Goal: Task Accomplishment & Management: Use online tool/utility

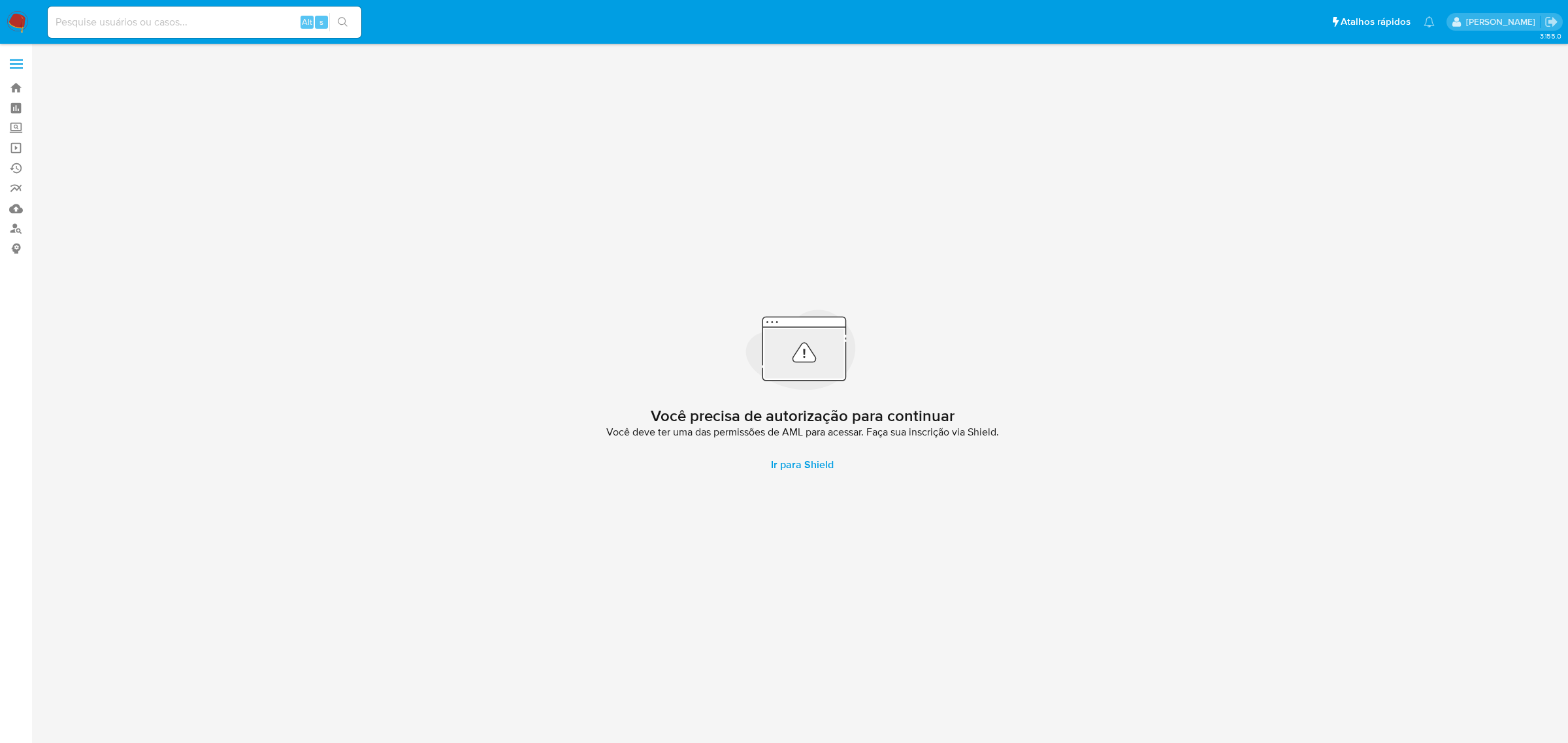
click at [1163, 389] on div "Você precisa de autorização para continuar Você deve ter uma das permissões de …" at bounding box center [802, 393] width 1510 height 682
click at [21, 57] on label at bounding box center [16, 64] width 33 height 27
click at [0, 0] on input "checkbox" at bounding box center [0, 0] width 0 height 0
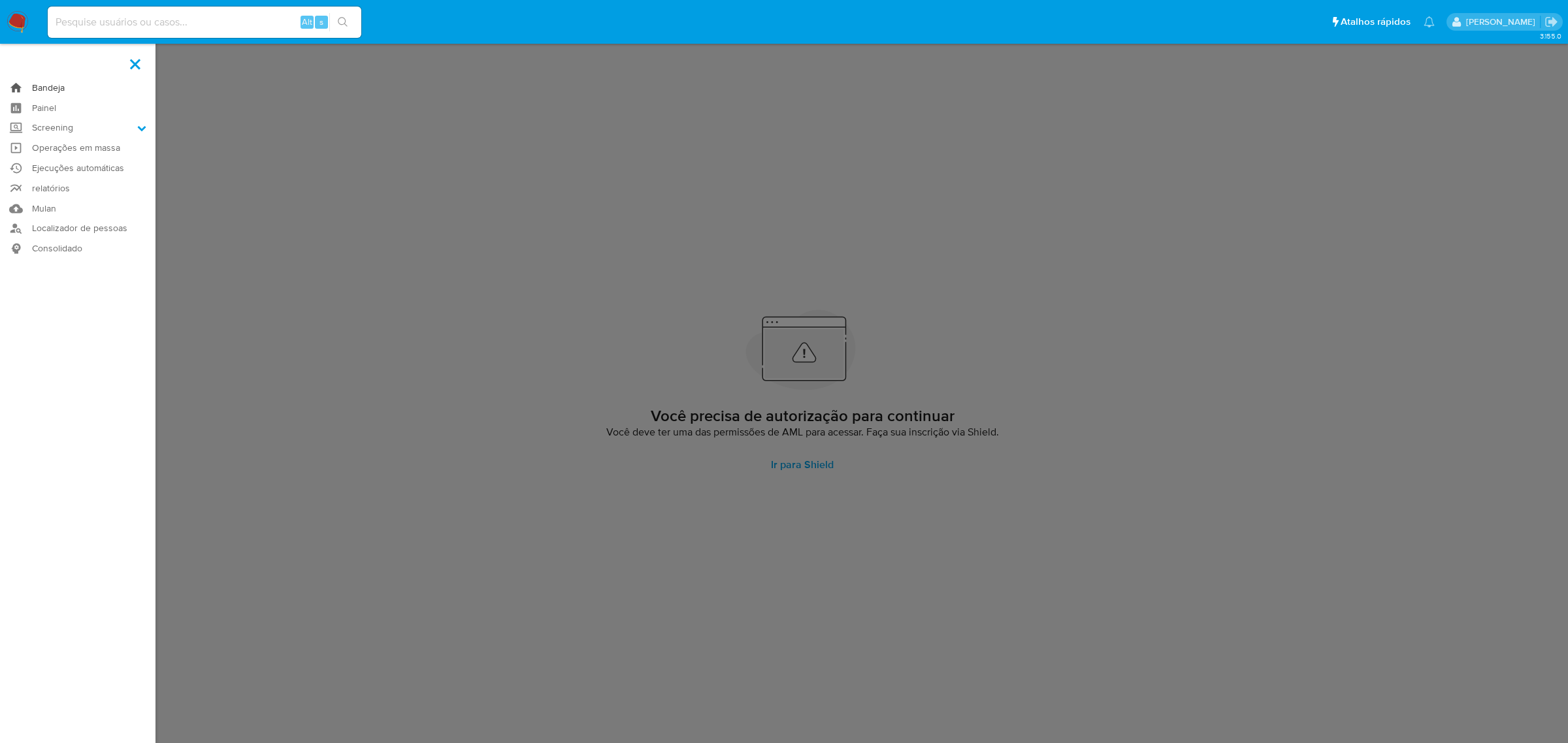
click at [50, 89] on link "Bandeja" at bounding box center [77, 88] width 155 height 20
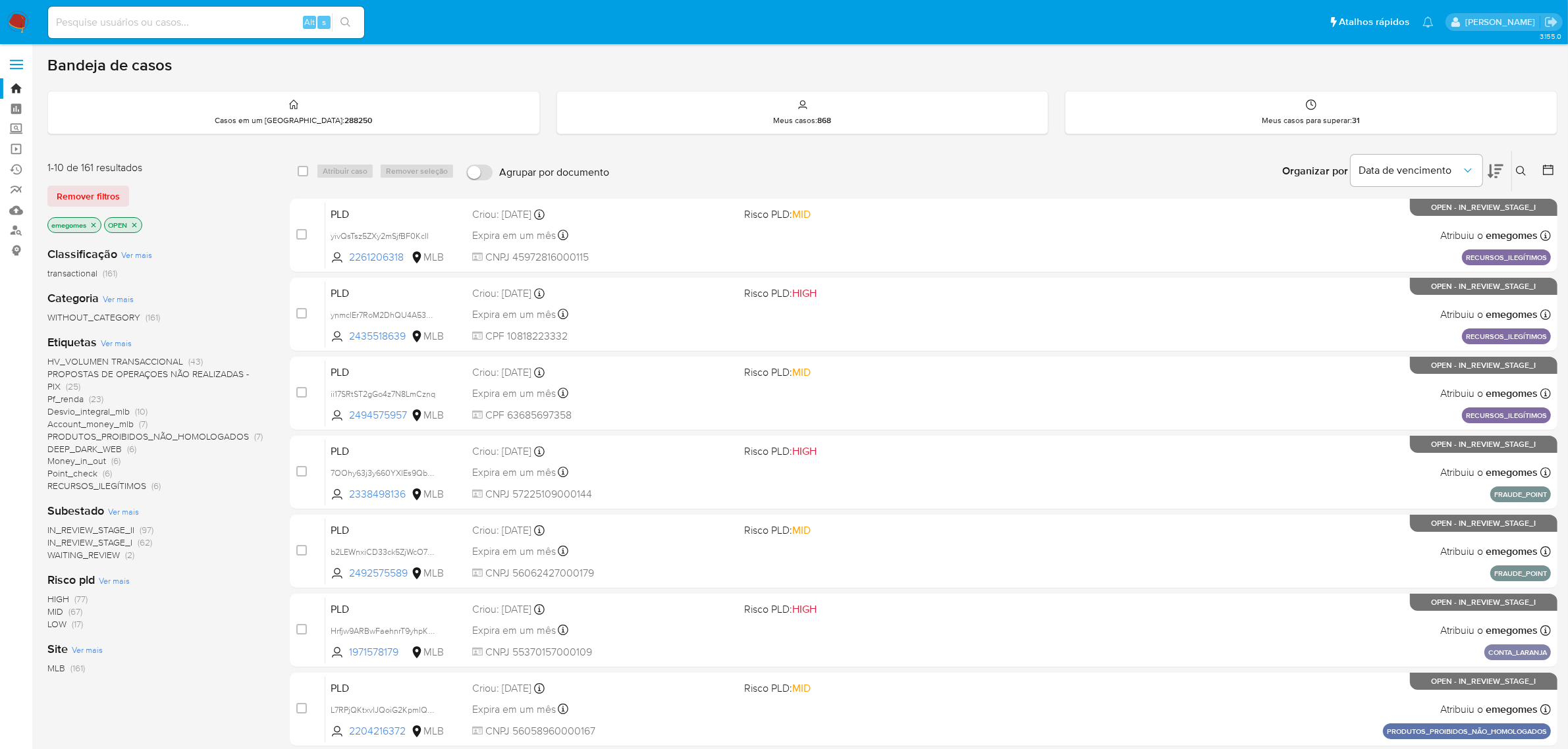
click at [991, 142] on div "Bandeja de casos Casos em um prato : 288250 Meus casos : 868 Meus casos para su…" at bounding box center [802, 543] width 1510 height 976
click at [15, 151] on link "Operações em massa" at bounding box center [78, 149] width 156 height 20
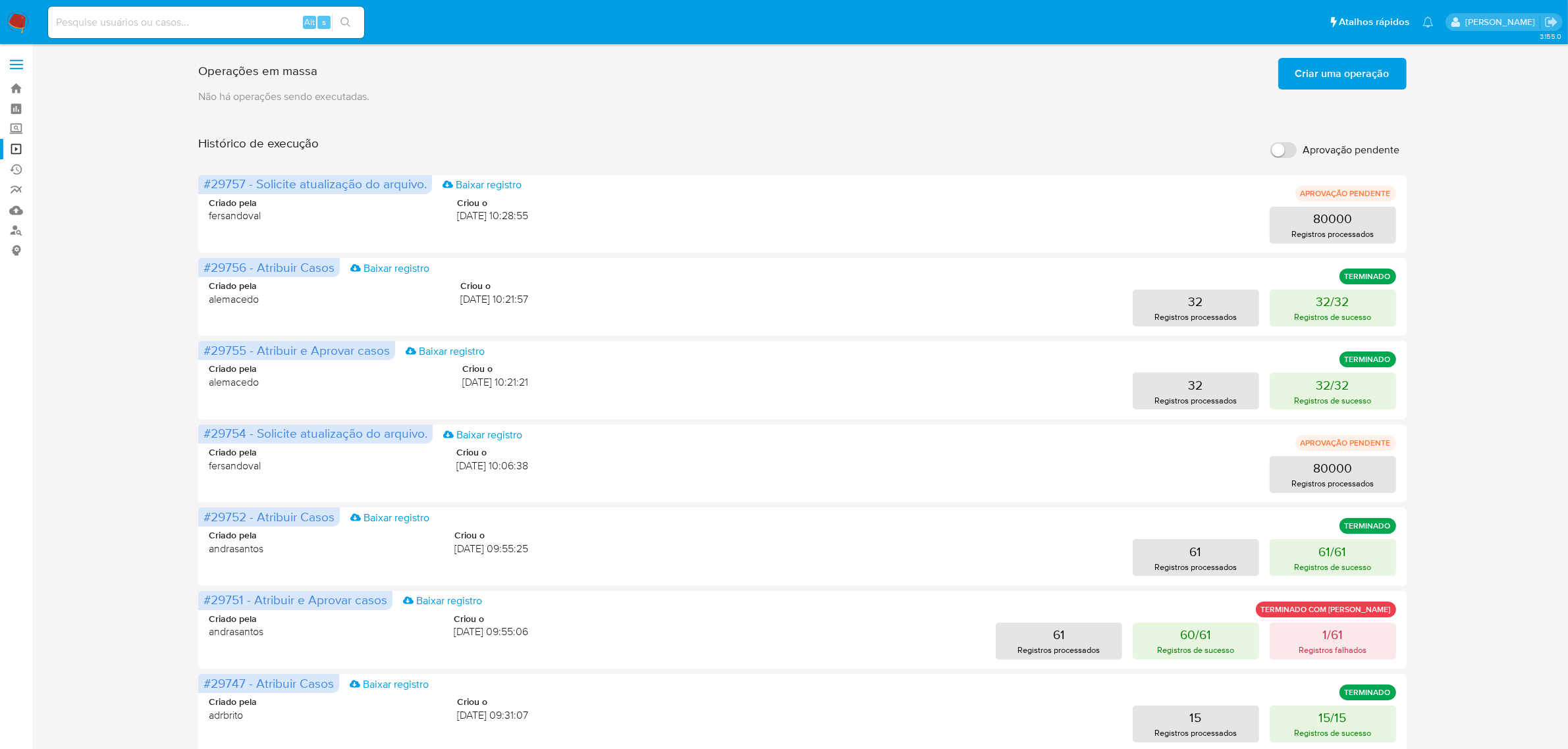
click at [1364, 64] on span "Criar uma operação" at bounding box center [1342, 74] width 94 height 29
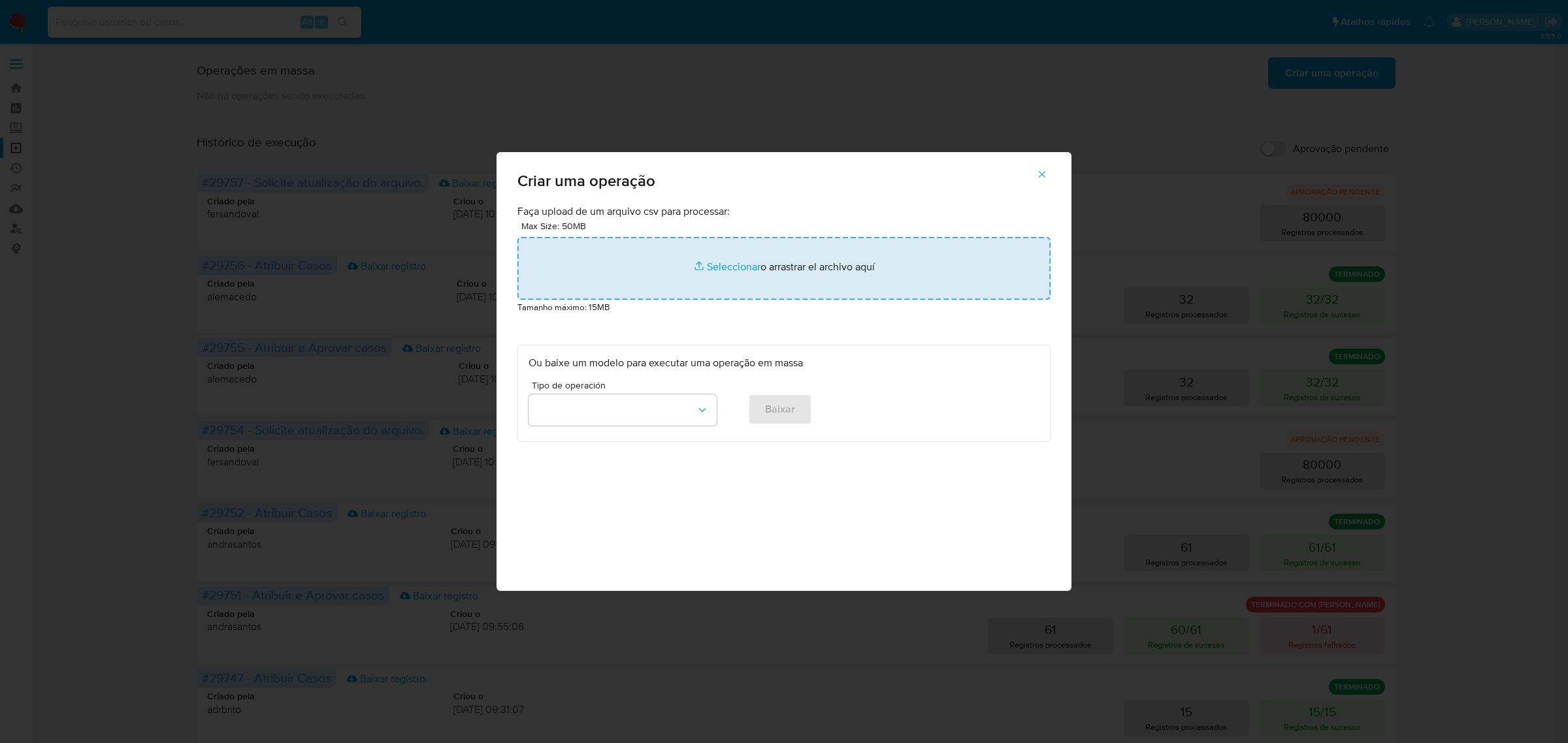
click at [746, 270] on input "file" at bounding box center [784, 268] width 533 height 63
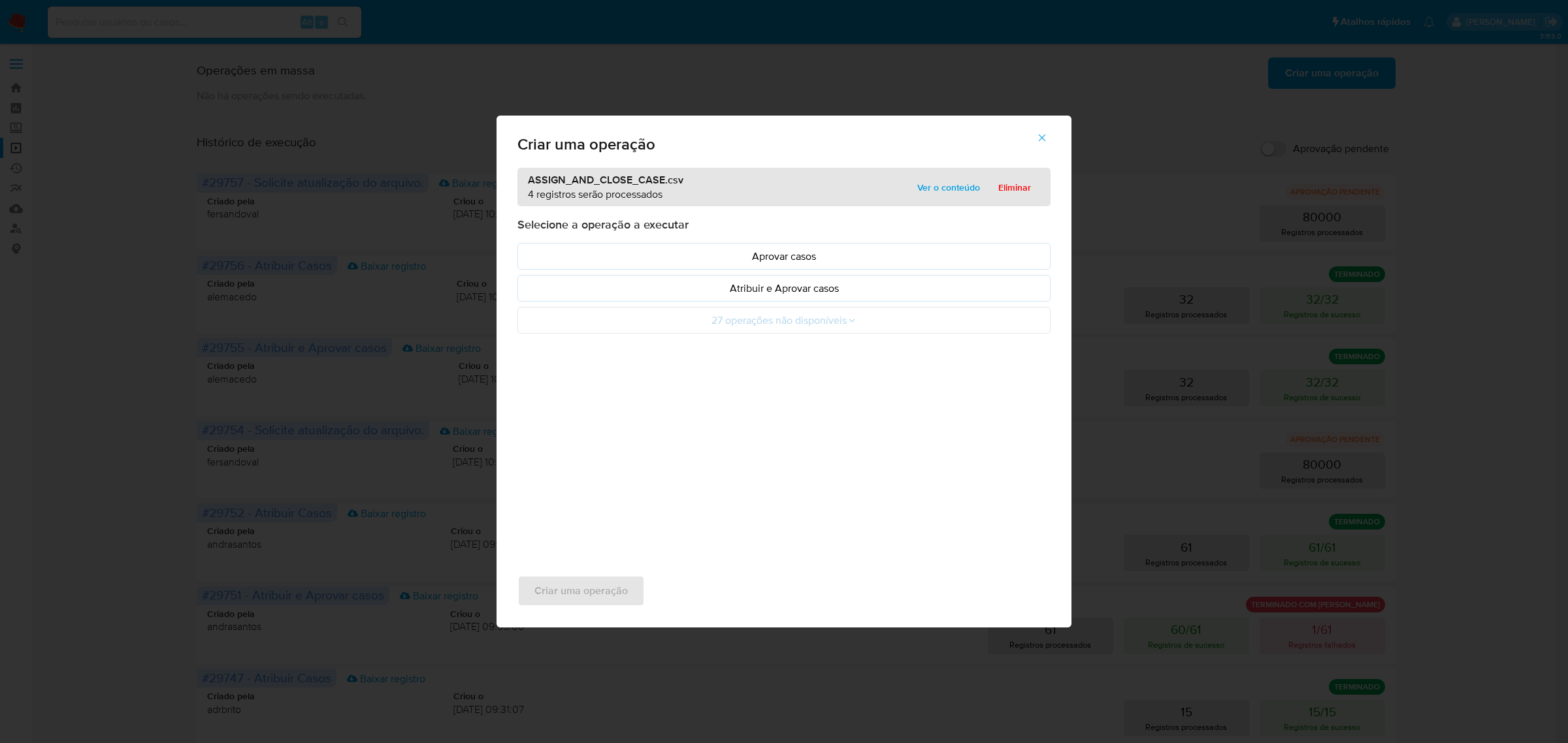
click at [783, 285] on p "Atribuir e Aprovar casos" at bounding box center [784, 288] width 511 height 15
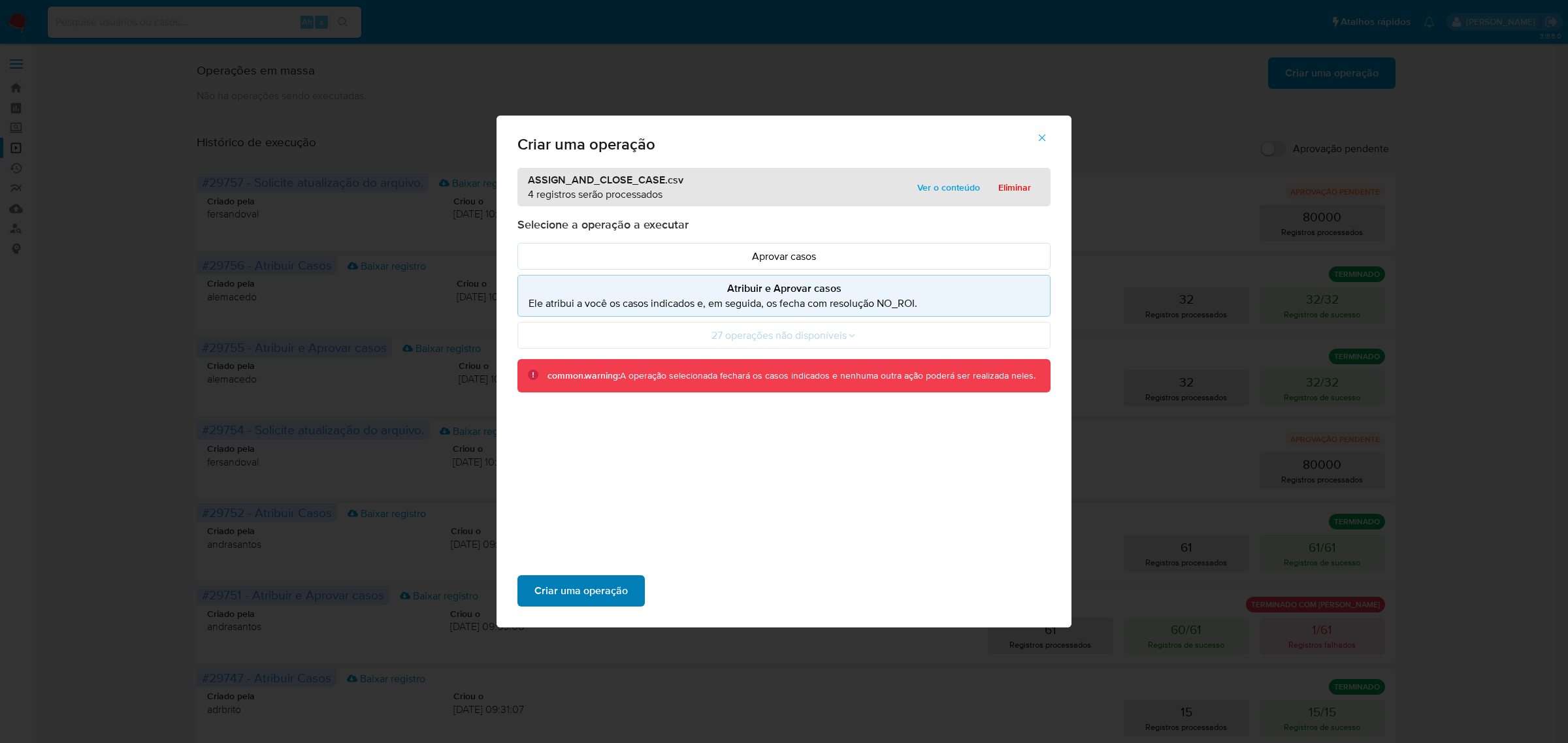
click at [569, 590] on span "Criar uma operação" at bounding box center [580, 592] width 93 height 29
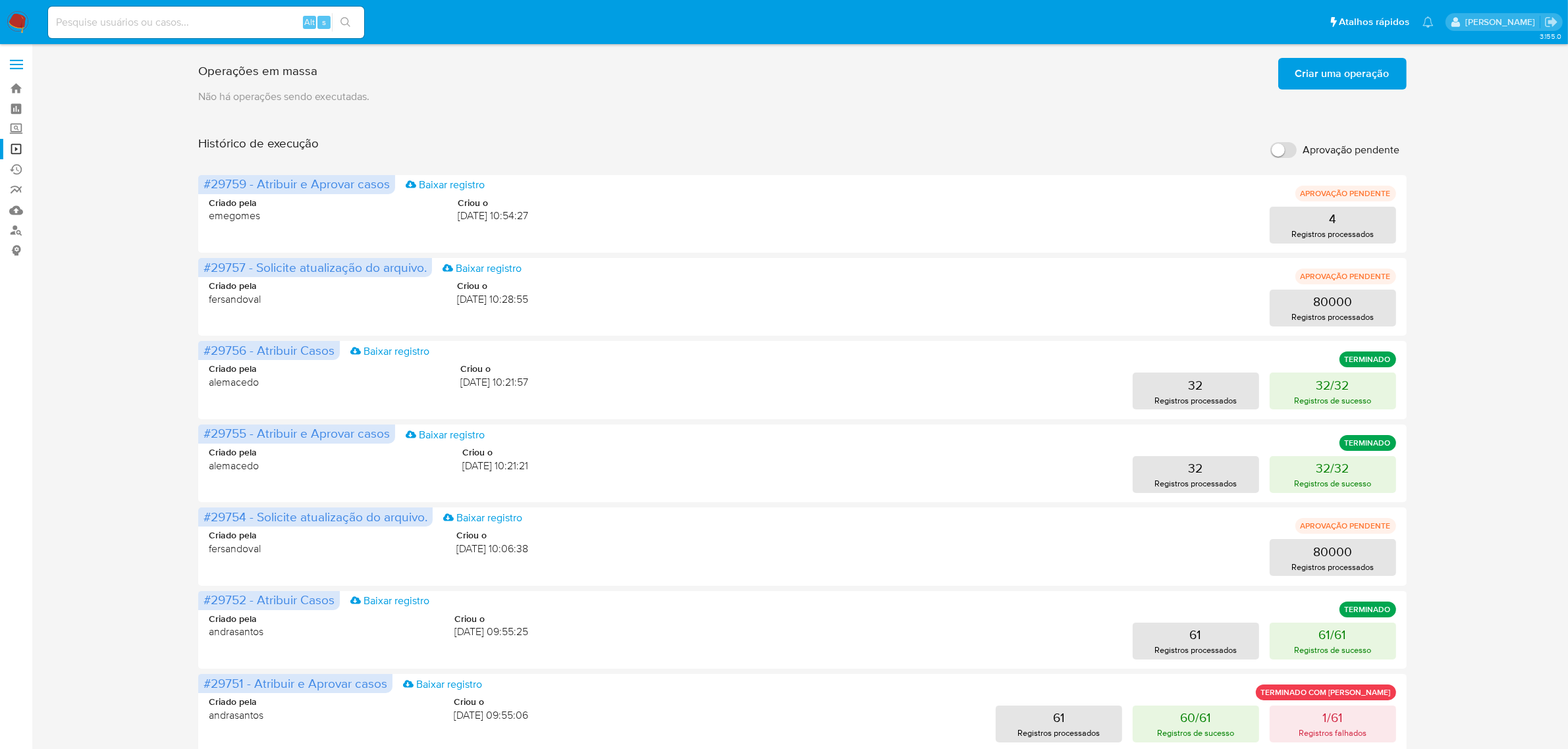
click at [1362, 78] on span "Criar uma operação" at bounding box center [1342, 74] width 94 height 29
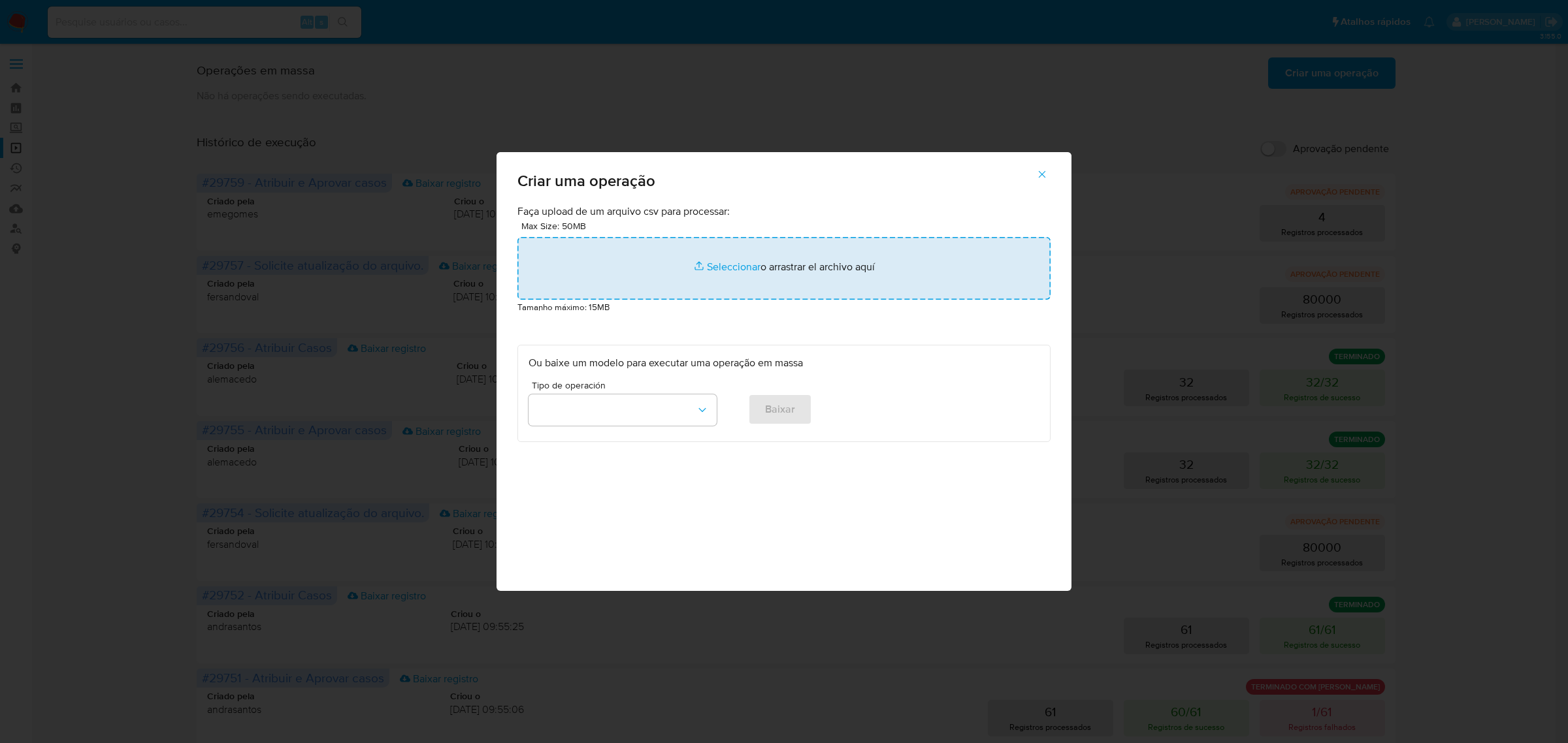
click at [724, 266] on input "file" at bounding box center [784, 268] width 533 height 63
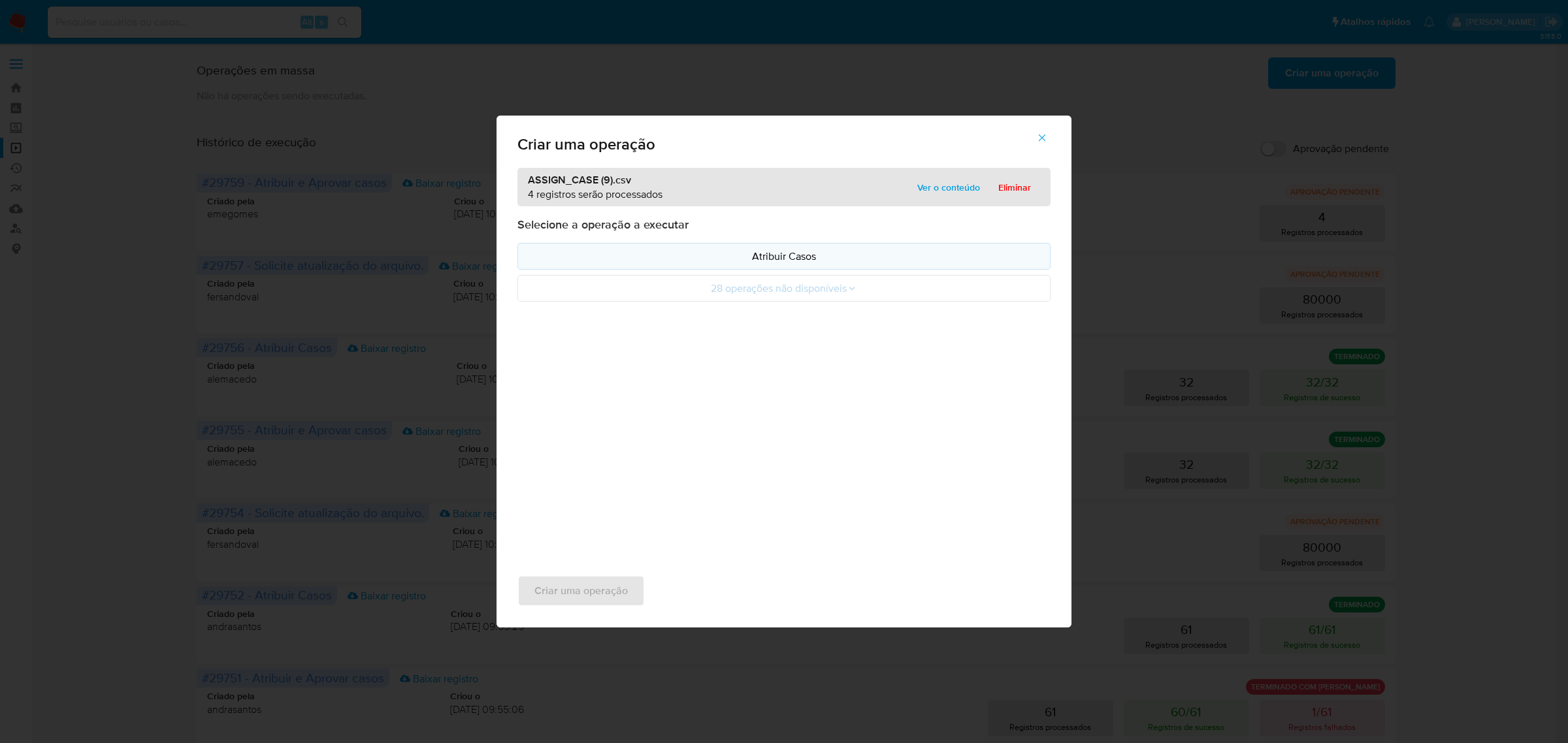
click at [799, 259] on p "Atribuir Casos" at bounding box center [784, 256] width 511 height 15
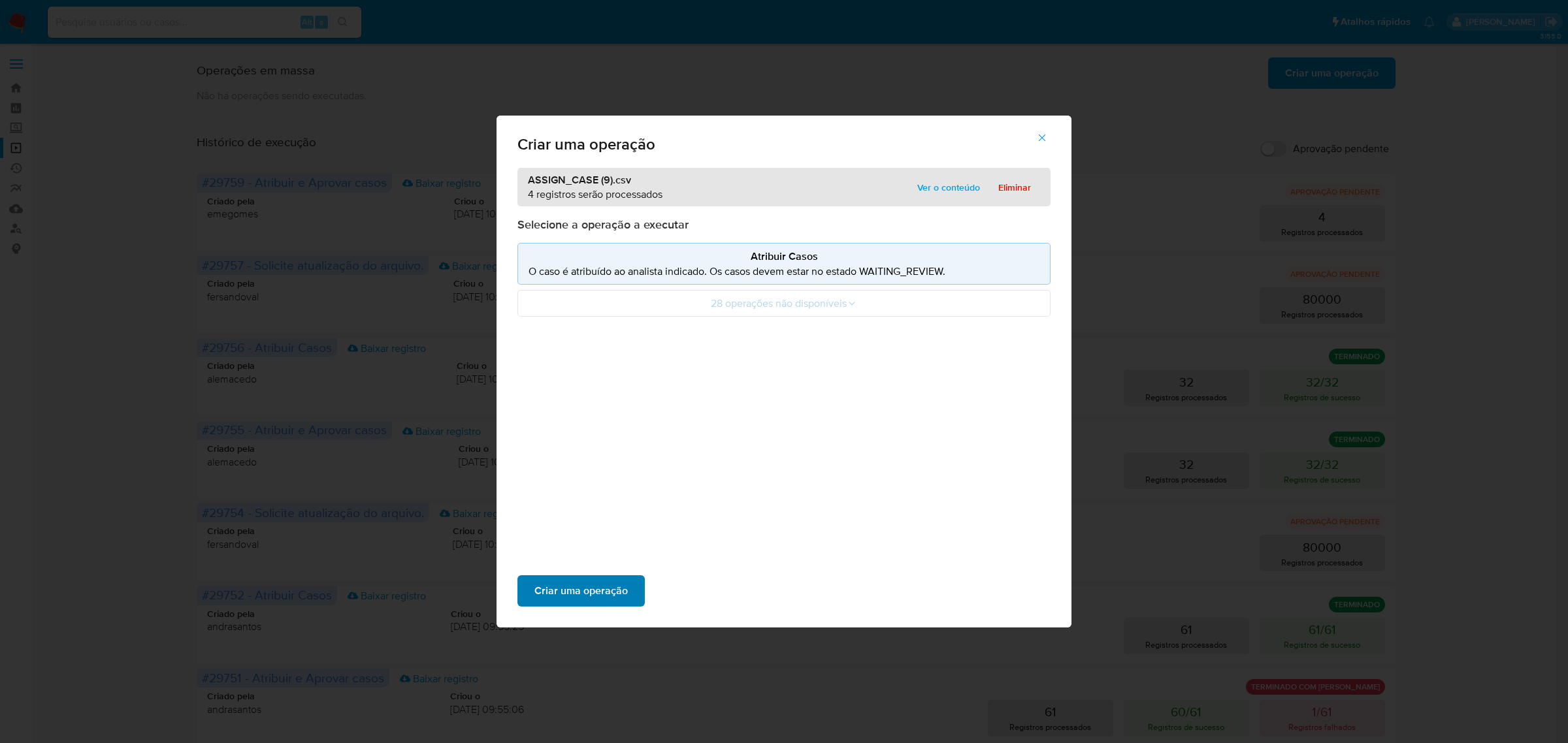
click at [561, 588] on span "Criar uma operação" at bounding box center [580, 592] width 93 height 29
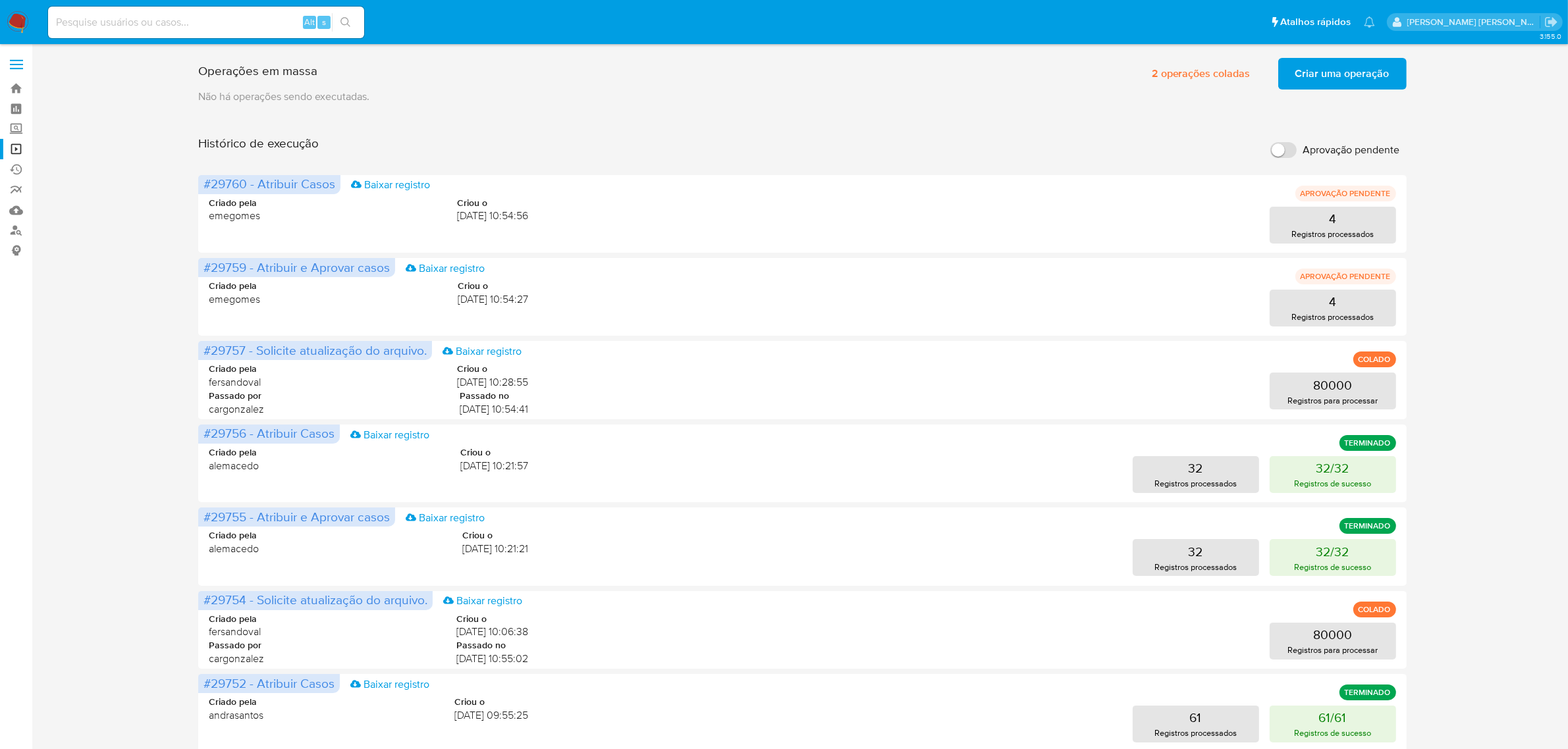
click at [1465, 257] on div "Operações [PERSON_NAME] 2 operações coladas Criar uma operação Só pode [PERSON_…" at bounding box center [802, 548] width 1510 height 992
click at [1444, 241] on div "Operações [PERSON_NAME] 2 operações coladas Criar uma operação Só pode [PERSON_…" at bounding box center [802, 548] width 1510 height 992
click at [1433, 164] on div "Operações [PERSON_NAME] 2 operações coladas Criar uma operação Só pode [PERSON_…" at bounding box center [802, 548] width 1510 height 992
click at [1438, 199] on div "Operações [PERSON_NAME] 2 operações coladas Criar uma operação Só pode [PERSON_…" at bounding box center [802, 548] width 1510 height 992
click at [178, 277] on div "Operações [PERSON_NAME] 2 operações coladas Criar uma operação Só pode [PERSON_…" at bounding box center [802, 548] width 1510 height 992
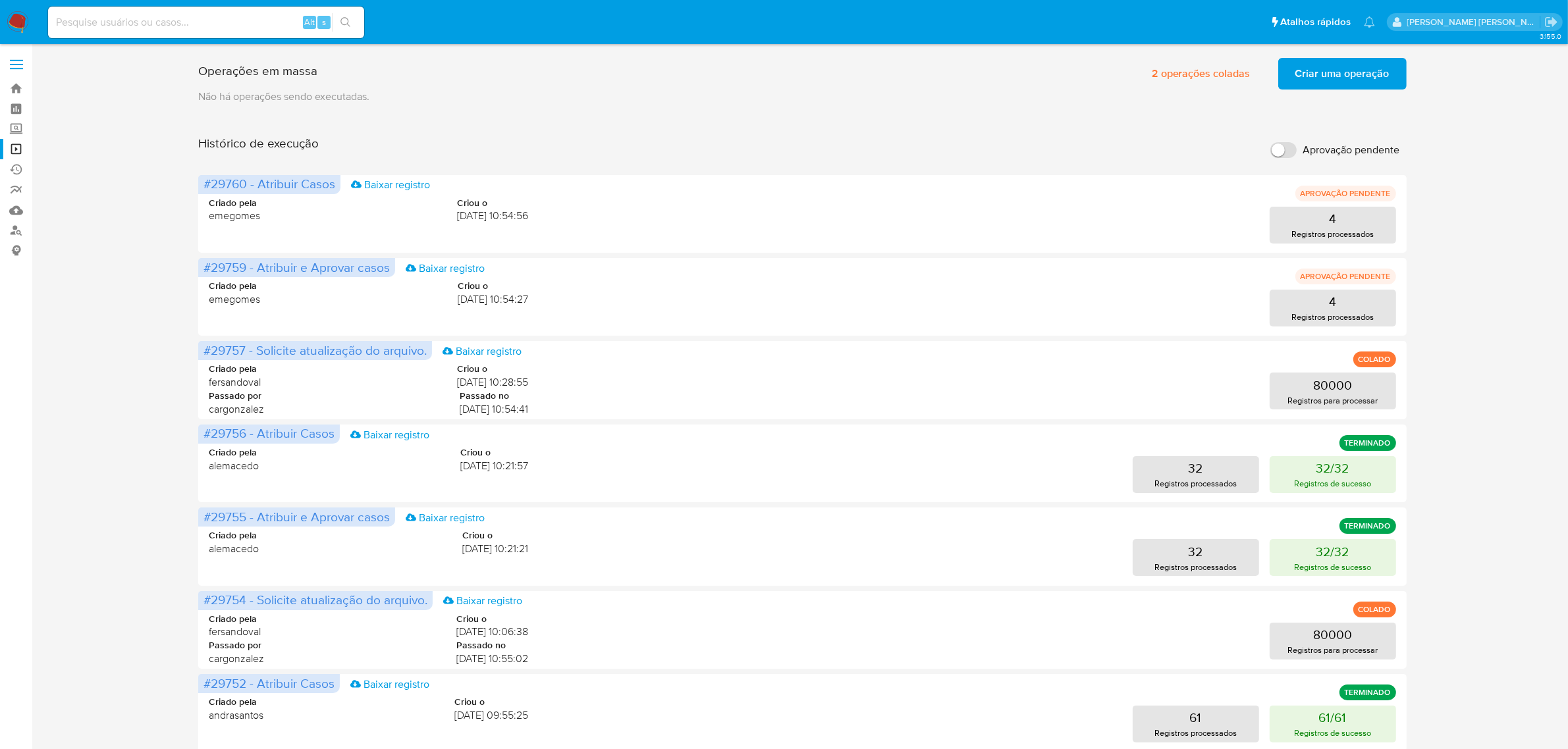
click at [271, 18] on input at bounding box center [205, 22] width 316 height 17
paste input "l3GLh26kSAkzBeU9FLBufgnj"
type input "l3GLh26kSAkzBeU9FLBufgnj"
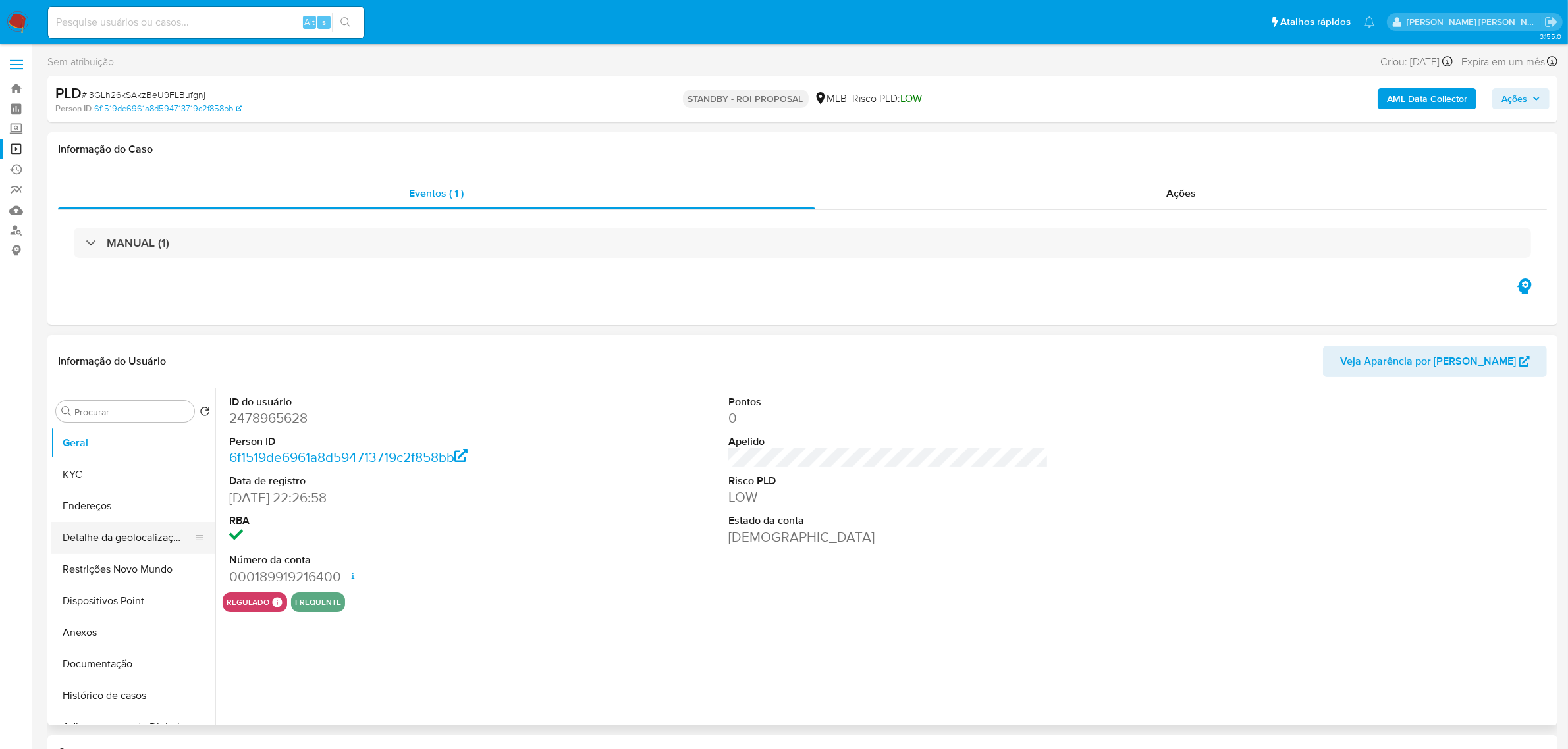
select select "10"
click at [96, 577] on button "Restrições Novo Mundo" at bounding box center [127, 569] width 154 height 32
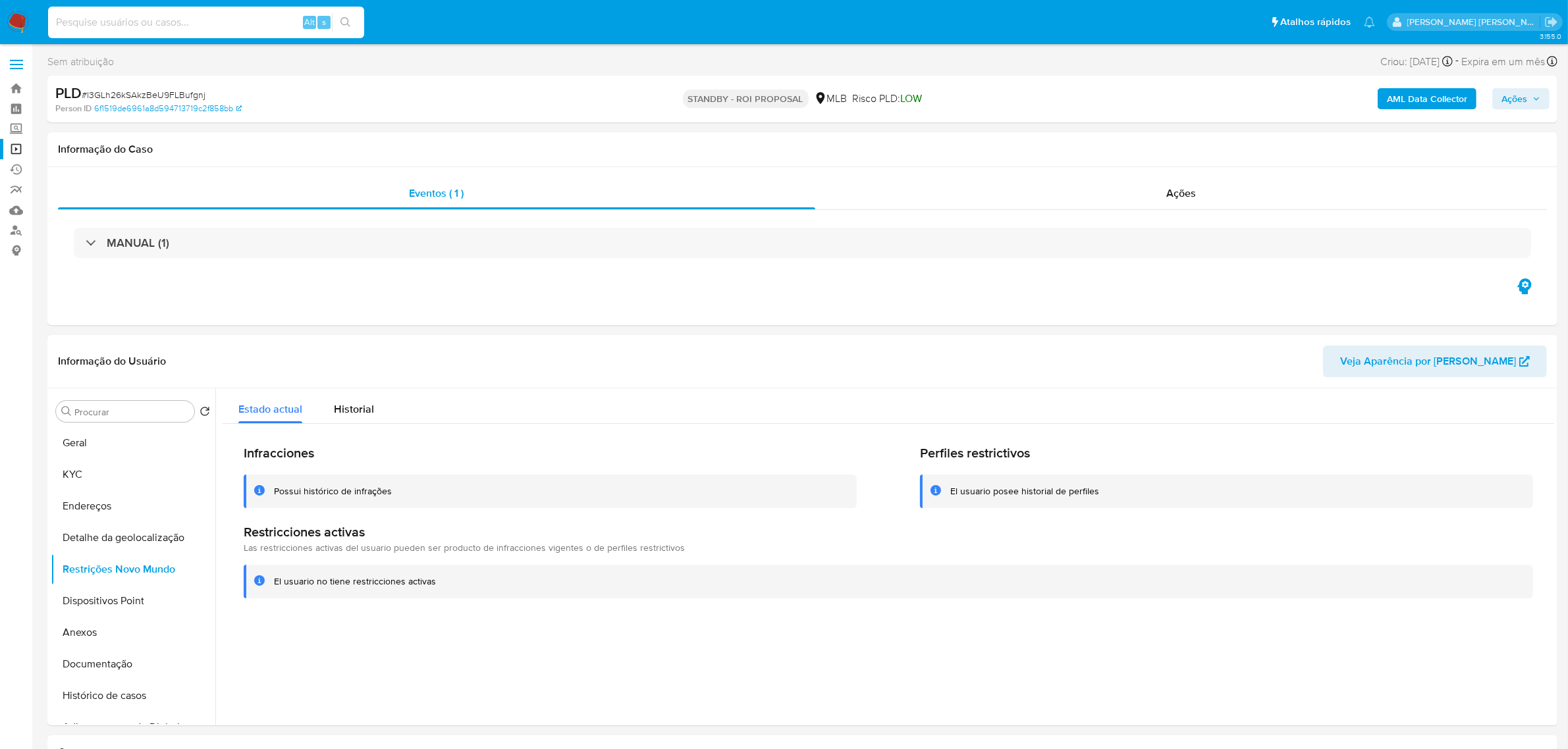
click at [225, 14] on input at bounding box center [205, 22] width 316 height 17
paste input "RWNqqtT7D4q1VZ9xSdPiXBgx"
type input "RWNqqtT7D4q1VZ9xSdPiXBgx"
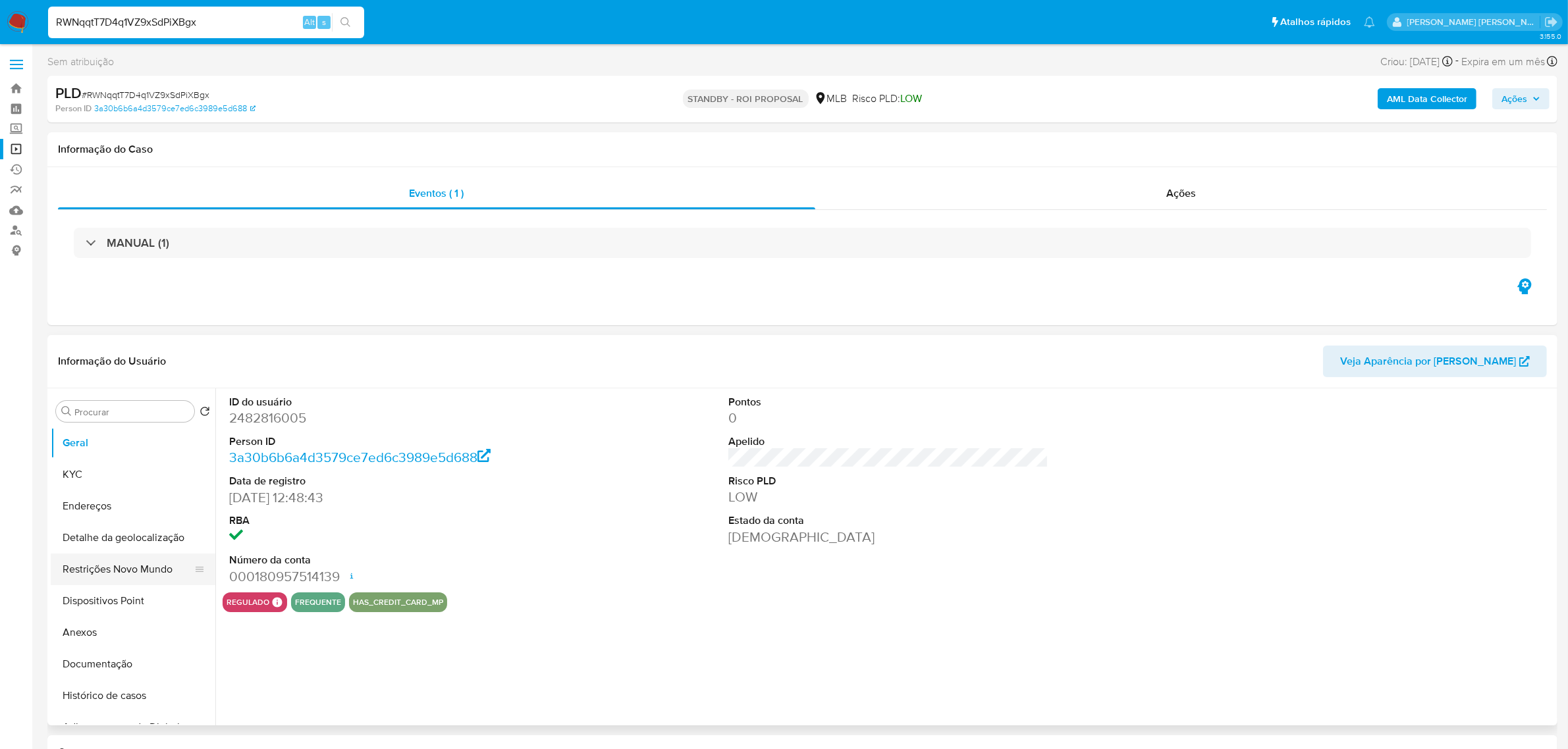
select select "10"
click at [114, 574] on button "Restrições Novo Mundo" at bounding box center [127, 569] width 154 height 32
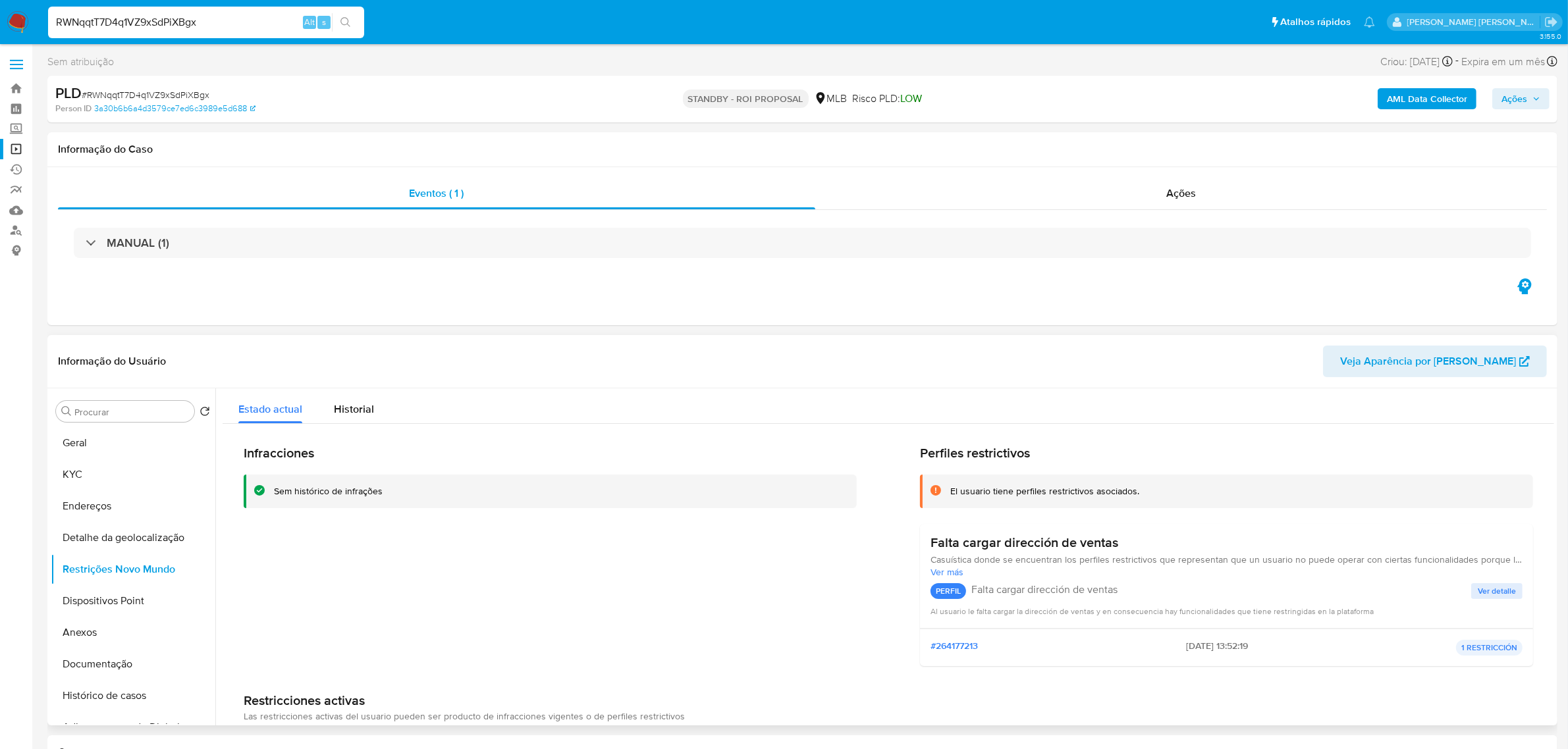
click at [310, 347] on header "Informação do Usuário Veja Aparência por [PERSON_NAME]" at bounding box center [802, 361] width 1489 height 32
click at [1022, 628] on div "Falta cargar dirección de ventas Casuística donde se encuentran los perfiles re…" at bounding box center [1226, 577] width 613 height 105
click at [212, 12] on div "RWNqqtT7D4q1VZ9xSdPiXBgx Alt s" at bounding box center [205, 22] width 316 height 32
click at [208, 27] on input "RWNqqtT7D4q1VZ9xSdPiXBgx" at bounding box center [205, 22] width 316 height 17
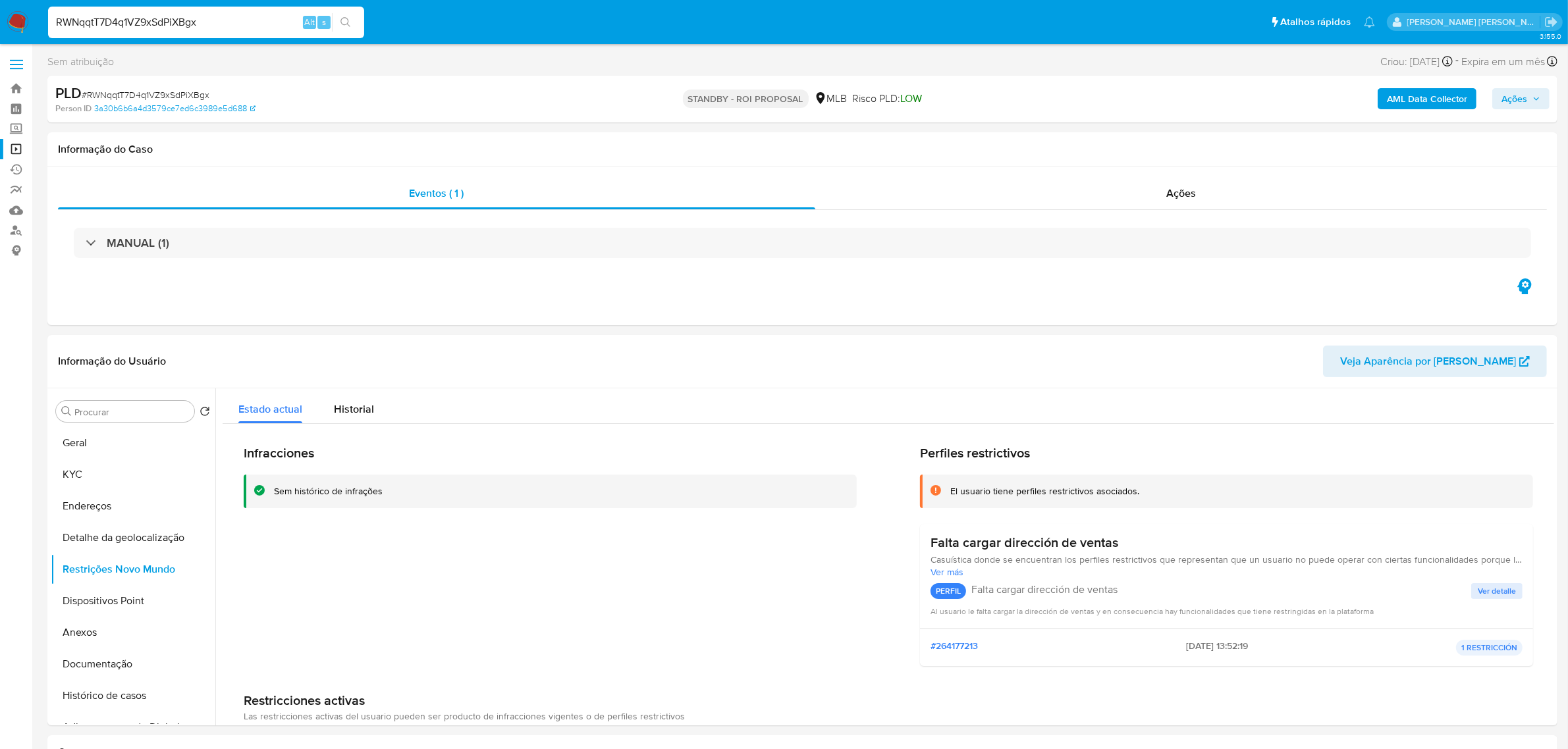
click at [216, 27] on input "RWNqqtT7D4q1VZ9xSdPiXBgx" at bounding box center [205, 22] width 316 height 17
paste input "Xyfm8wyISyZEVbpA03RCmIdY"
type input "Xyfm8wyISyZEVbpA03RCmIdY"
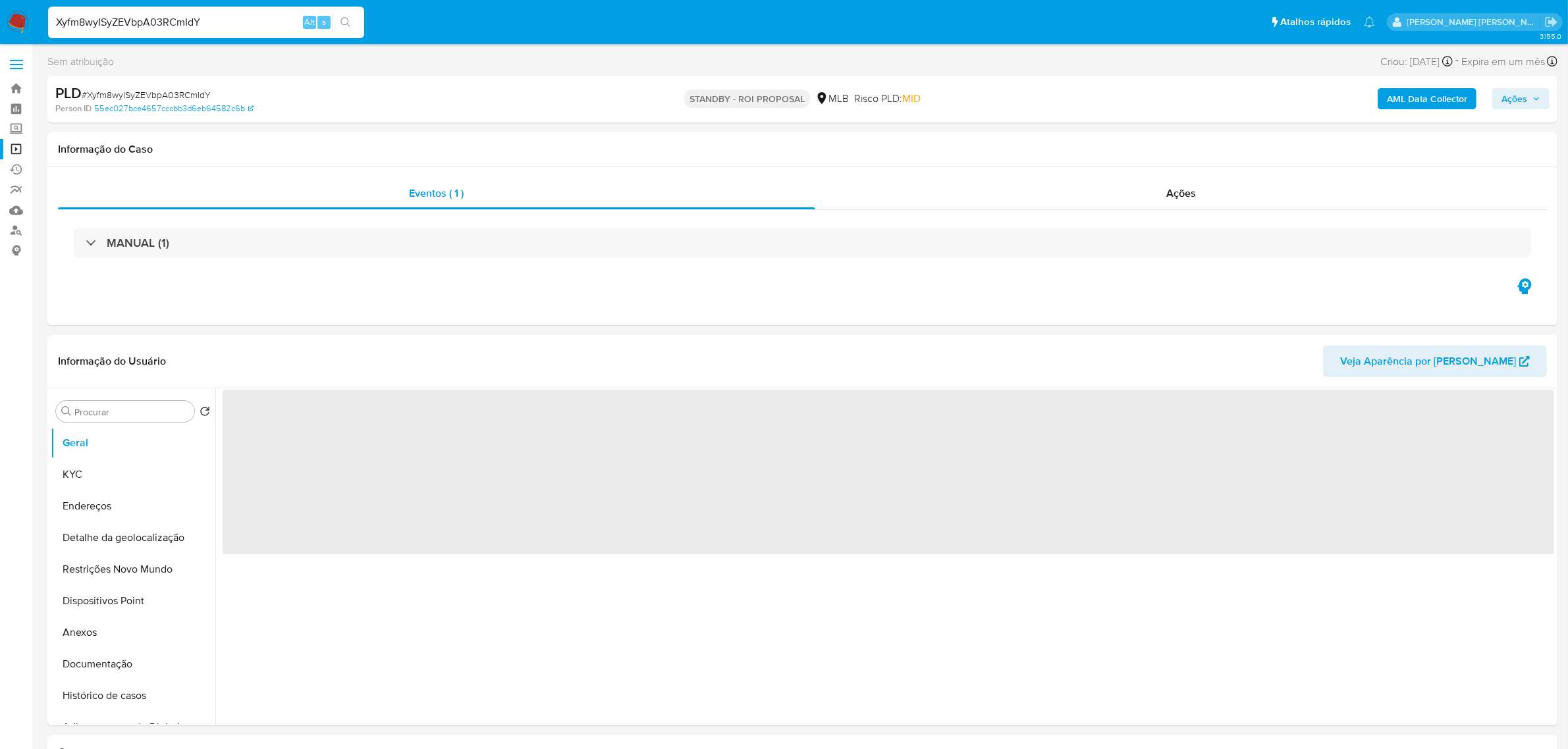
select select "10"
